Goal: Obtain resource: Obtain resource

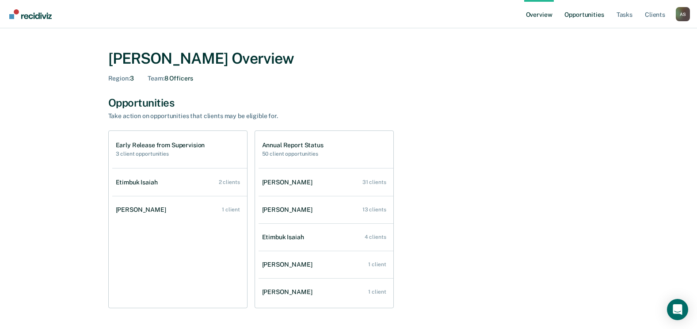
click at [581, 14] on link "Opportunities" at bounding box center [583, 14] width 43 height 28
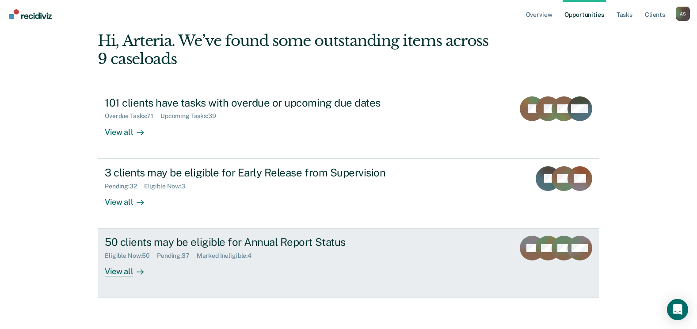
scroll to position [64, 0]
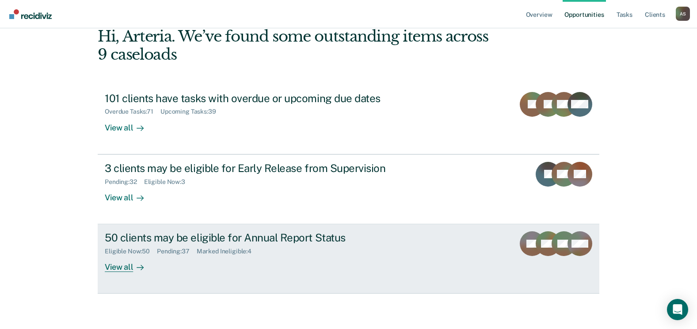
click at [133, 270] on div at bounding box center [138, 267] width 11 height 10
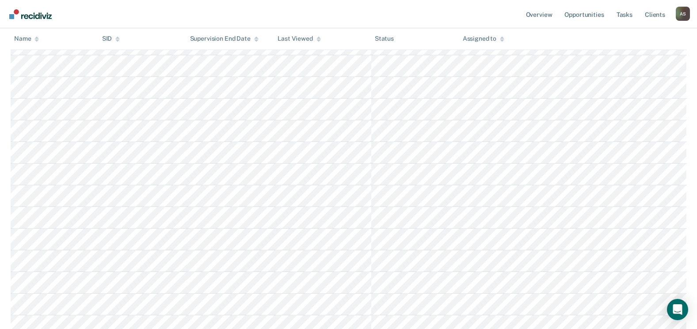
scroll to position [211, 0]
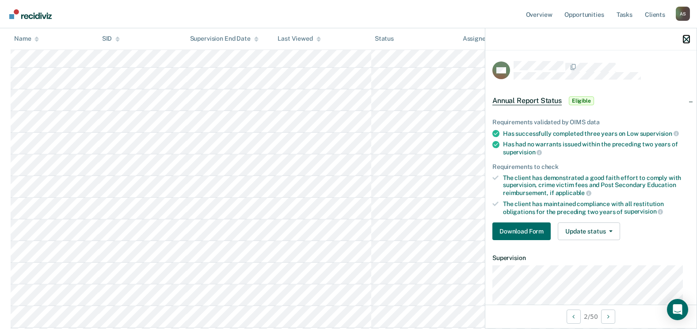
click at [683, 38] on icon "button" at bounding box center [686, 39] width 6 height 6
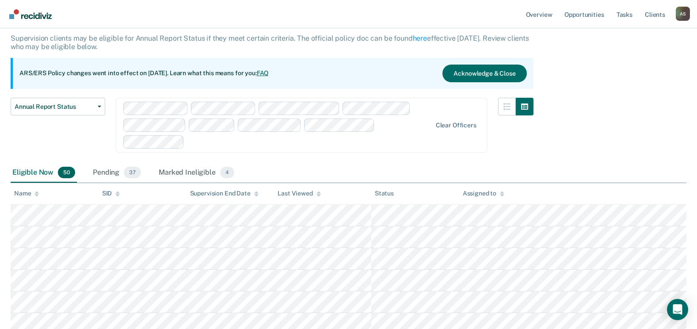
scroll to position [48, 0]
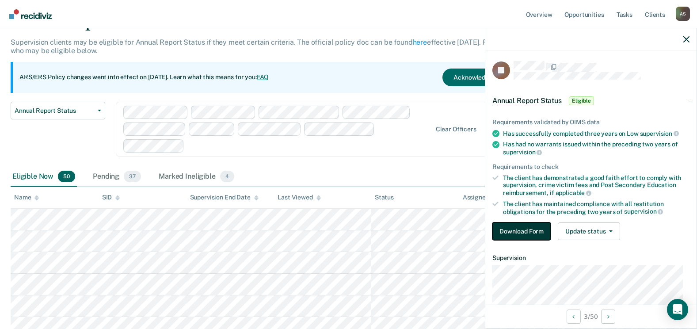
click at [519, 227] on button "Download Form" at bounding box center [521, 231] width 58 height 18
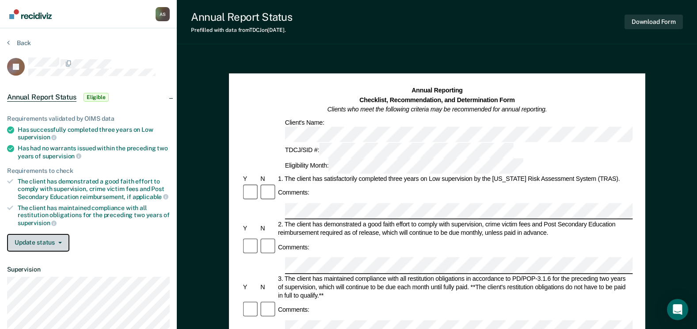
click at [62, 248] on button "Update status" at bounding box center [38, 243] width 62 height 18
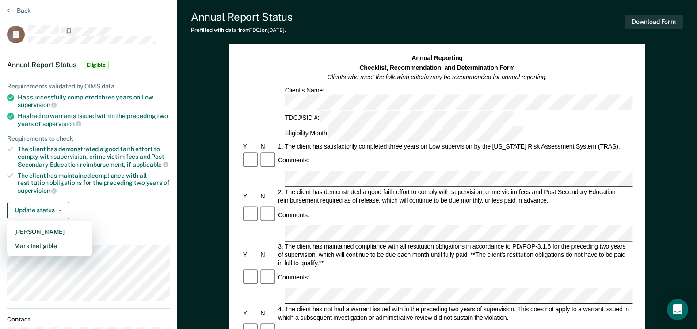
click at [98, 236] on article "RI Annual Report Status Eligible Requirements validated by OIMS data Has succes…" at bounding box center [88, 194] width 163 height 338
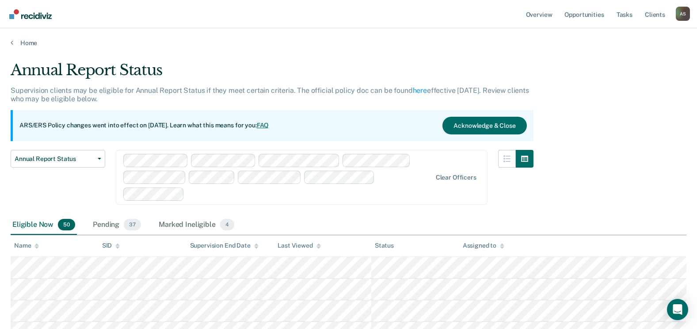
scroll to position [48, 0]
